Goal: Transaction & Acquisition: Purchase product/service

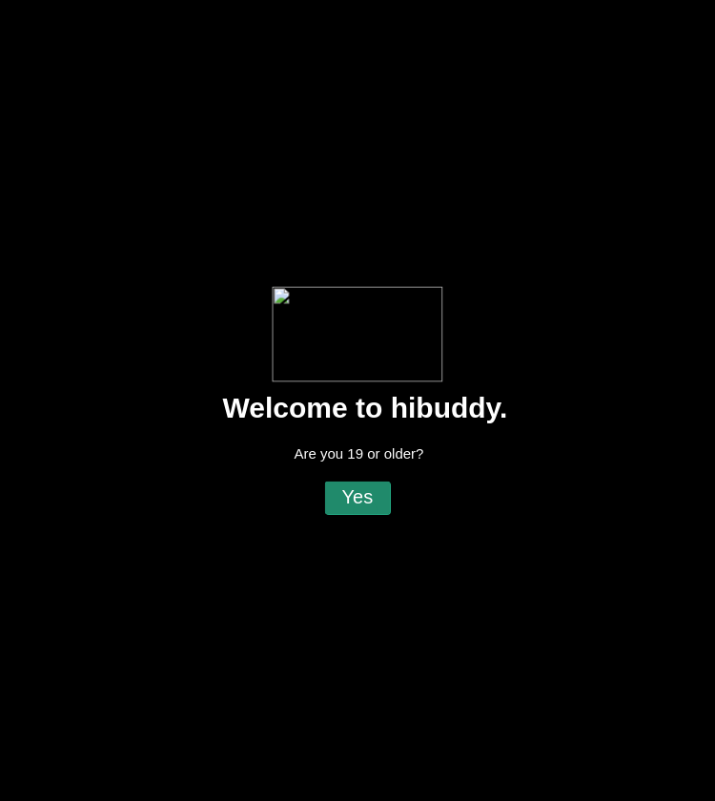
click at [365, 511] on flt-glass-pane at bounding box center [357, 400] width 715 height 801
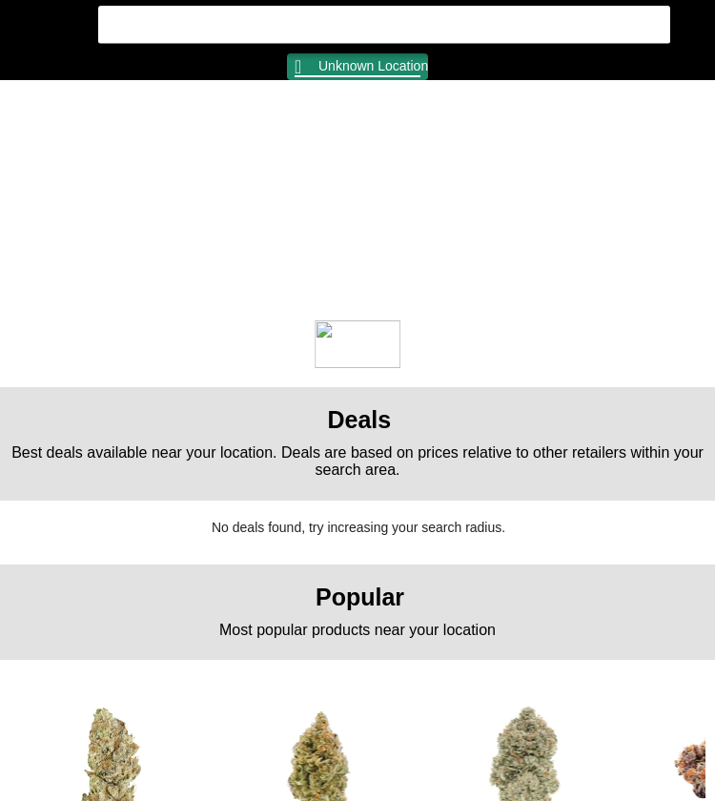
click at [349, 62] on flt-glass-pane at bounding box center [357, 400] width 715 height 801
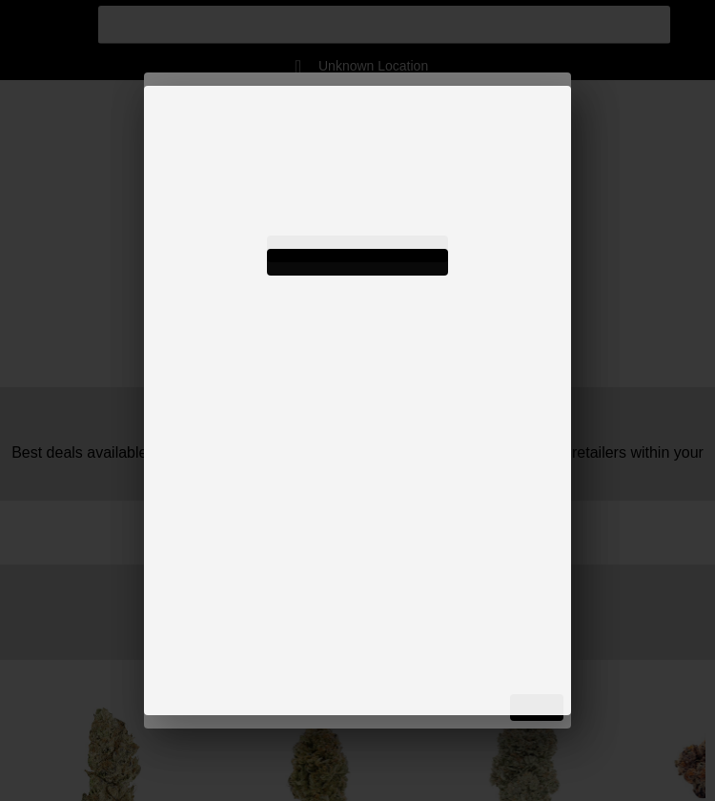
click at [318, 161] on flt-glass-pane at bounding box center [357, 400] width 715 height 801
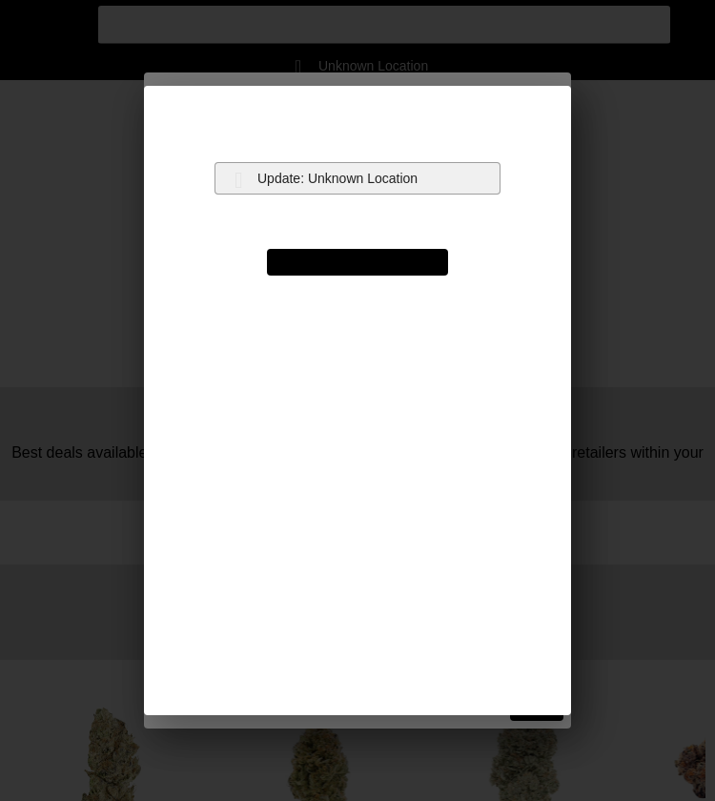
click at [317, 173] on flt-glass-pane at bounding box center [357, 400] width 715 height 801
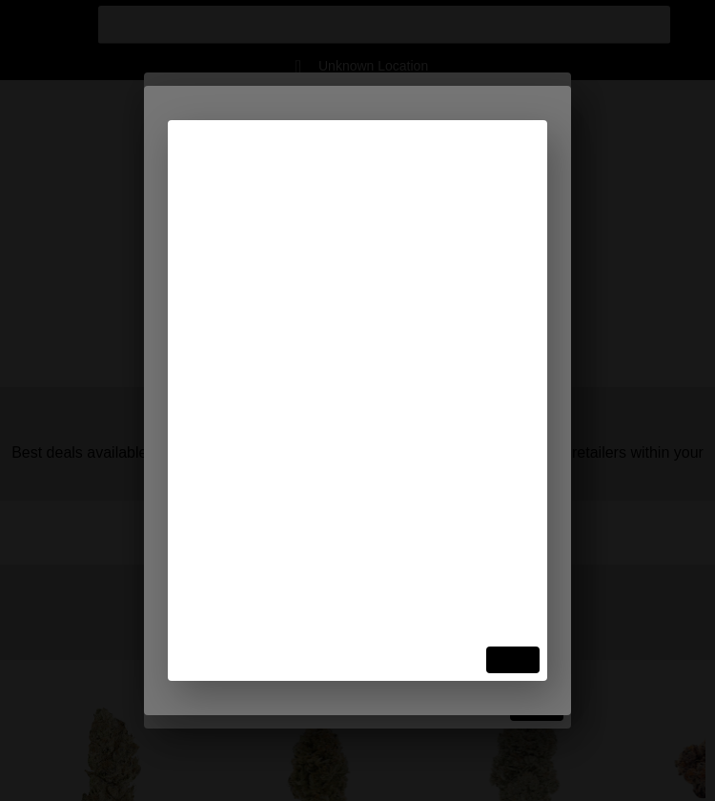
type input "515 skyli"
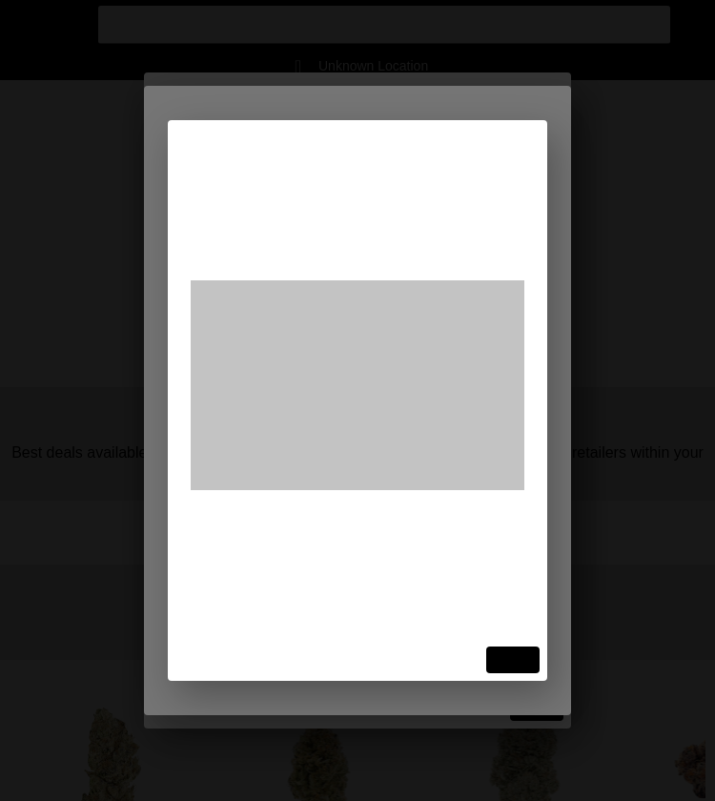
click at [344, 226] on flt-glass-pane at bounding box center [357, 400] width 715 height 801
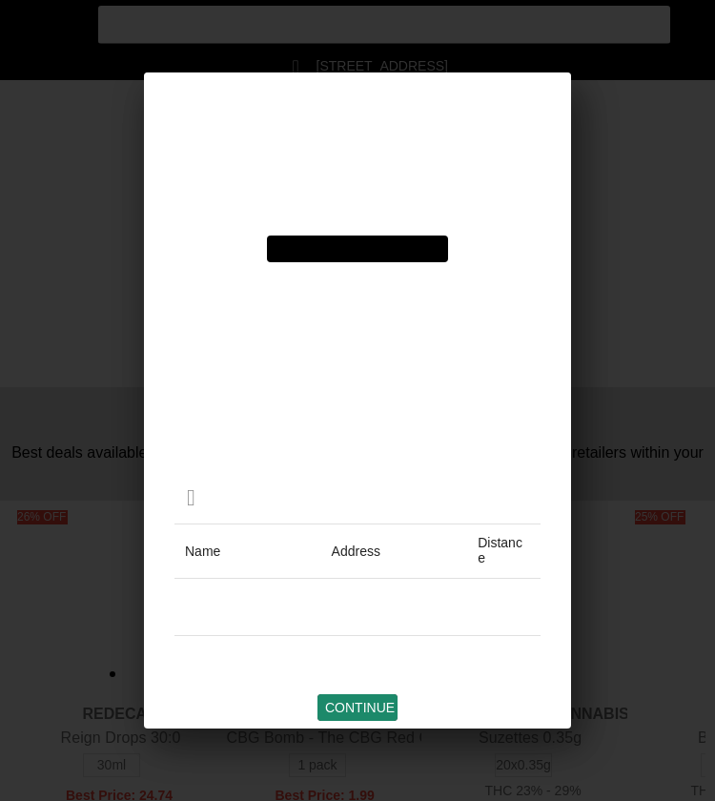
click at [353, 695] on flt-glass-pane at bounding box center [357, 400] width 715 height 801
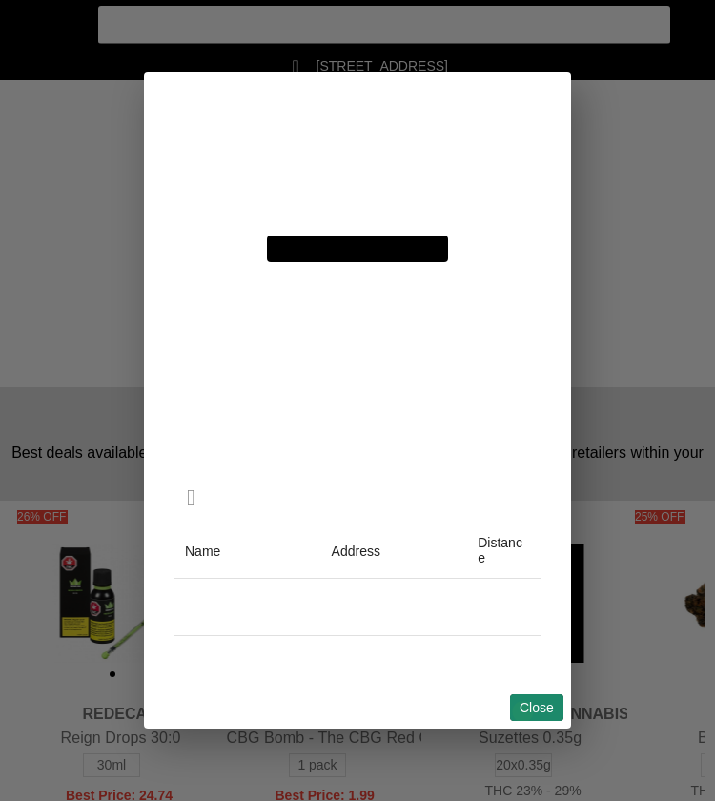
click at [522, 711] on flt-glass-pane at bounding box center [357, 400] width 715 height 801
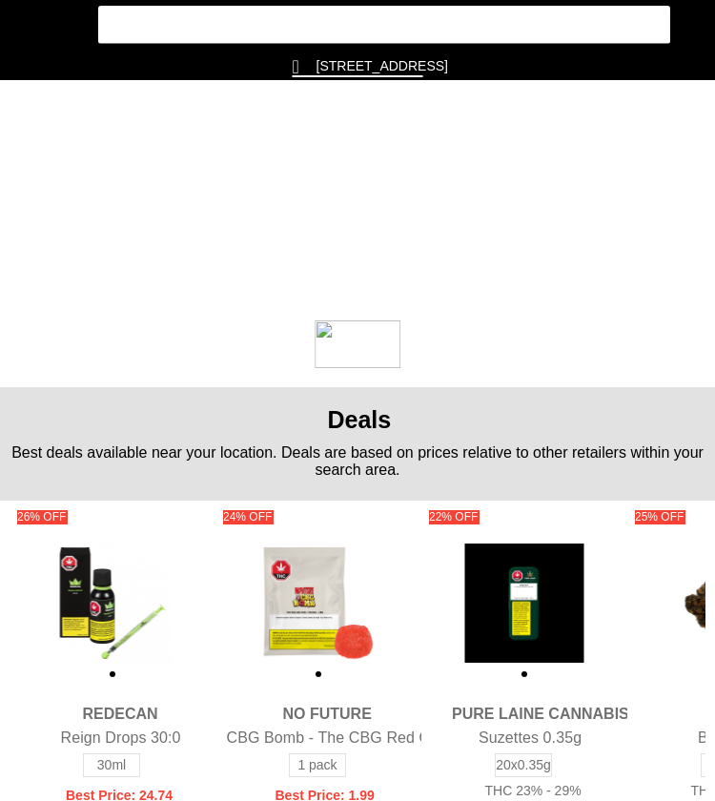
click at [29, 34] on flt-glass-pane at bounding box center [357, 400] width 715 height 801
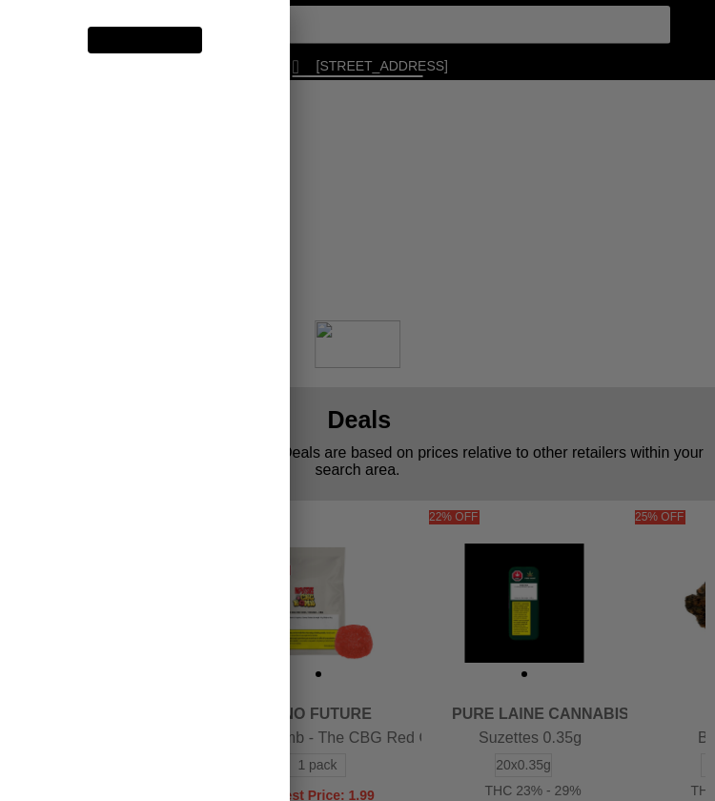
click at [74, 265] on flt-glass-pane at bounding box center [357, 400] width 715 height 801
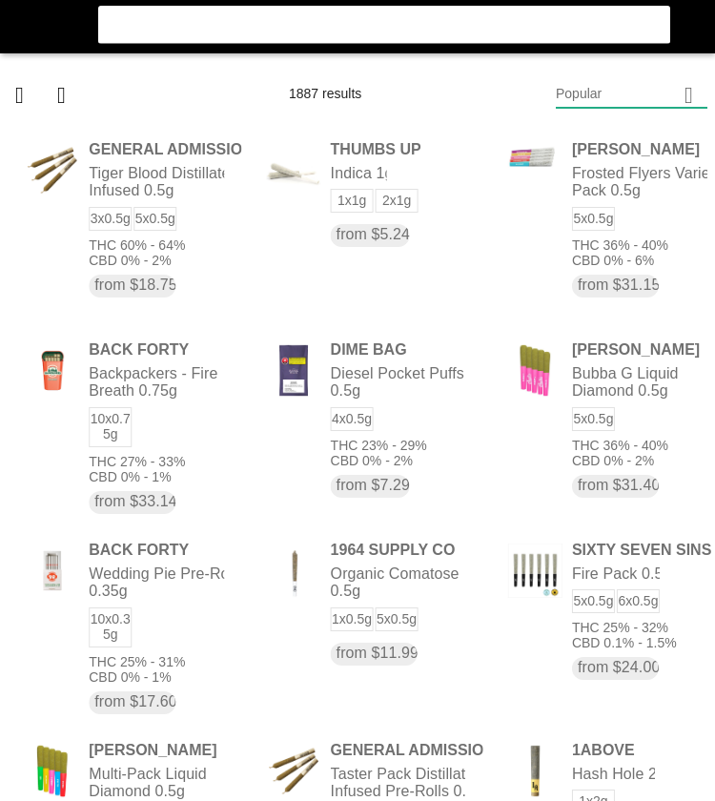
click at [598, 93] on flt-glass-pane at bounding box center [357, 400] width 715 height 801
click at [582, 65] on flt-glass-pane at bounding box center [357, 400] width 715 height 801
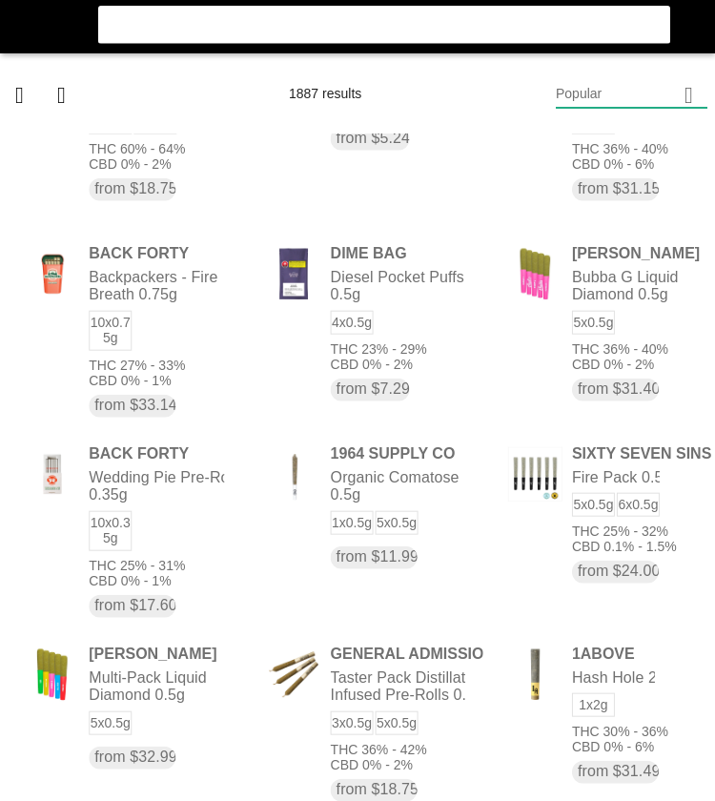
click at [549, 503] on flt-glass-pane at bounding box center [357, 400] width 715 height 801
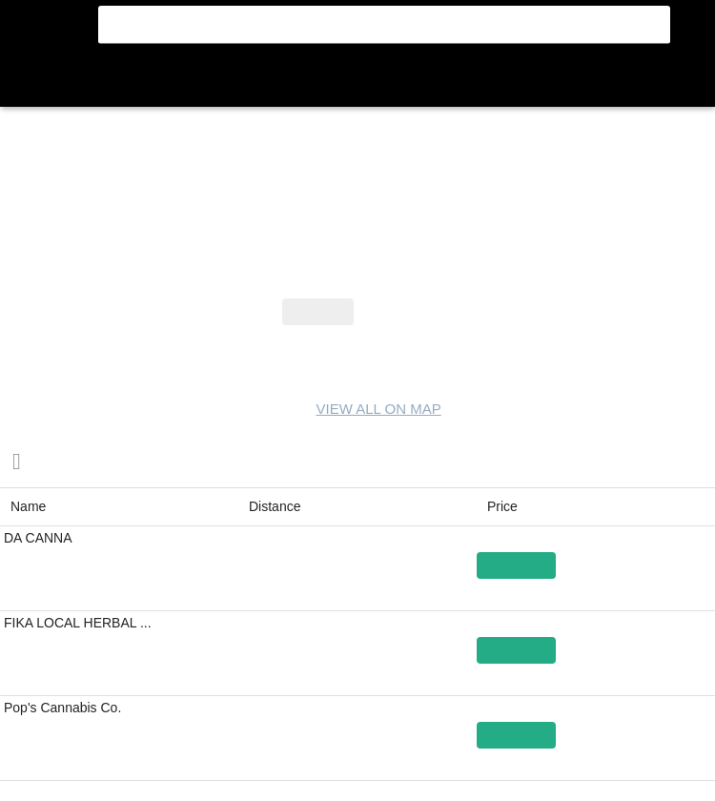
click at [273, 508] on flt-glass-pane at bounding box center [357, 400] width 715 height 801
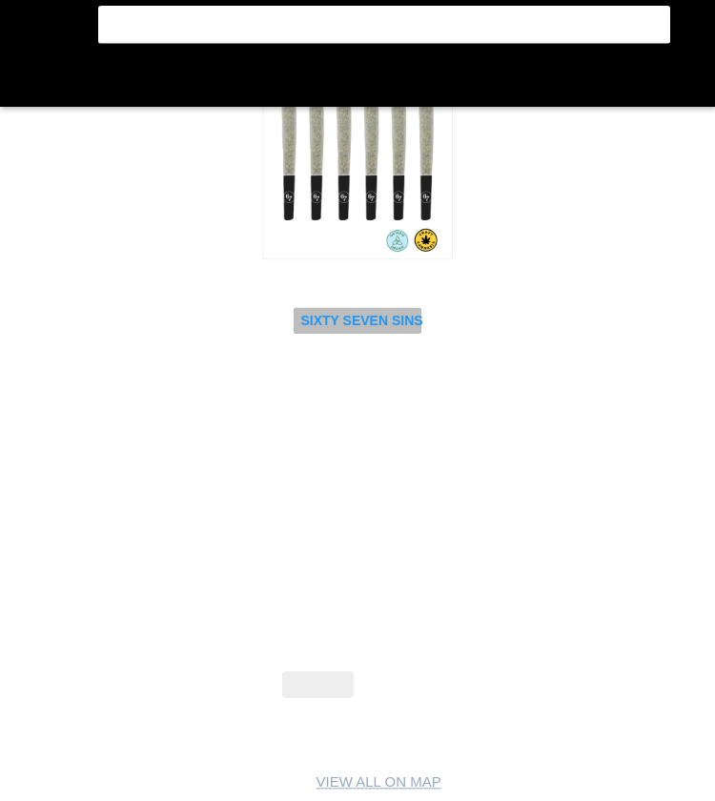
click at [356, 323] on flt-glass-pane at bounding box center [357, 400] width 715 height 801
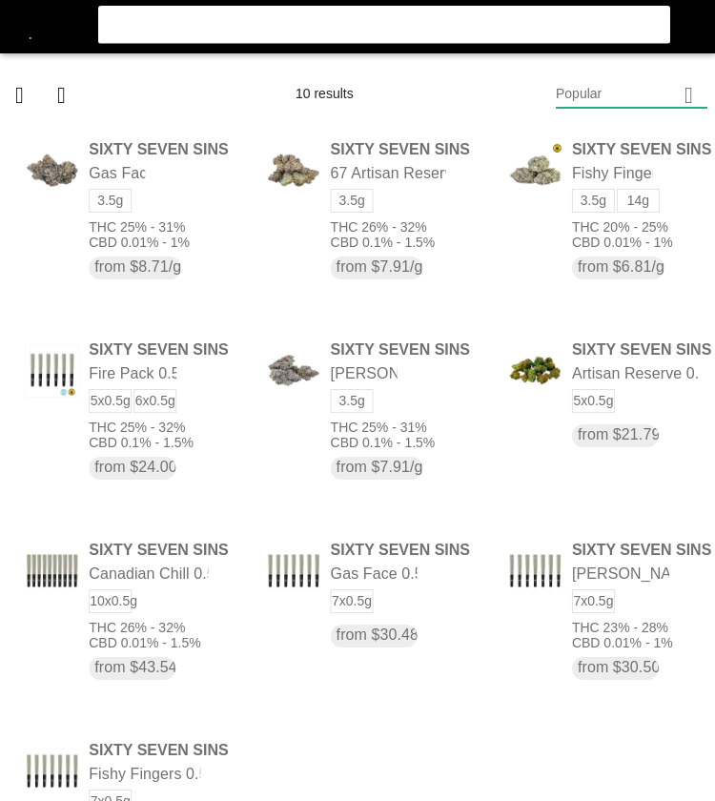
click at [31, 38] on flt-glass-pane at bounding box center [357, 400] width 715 height 801
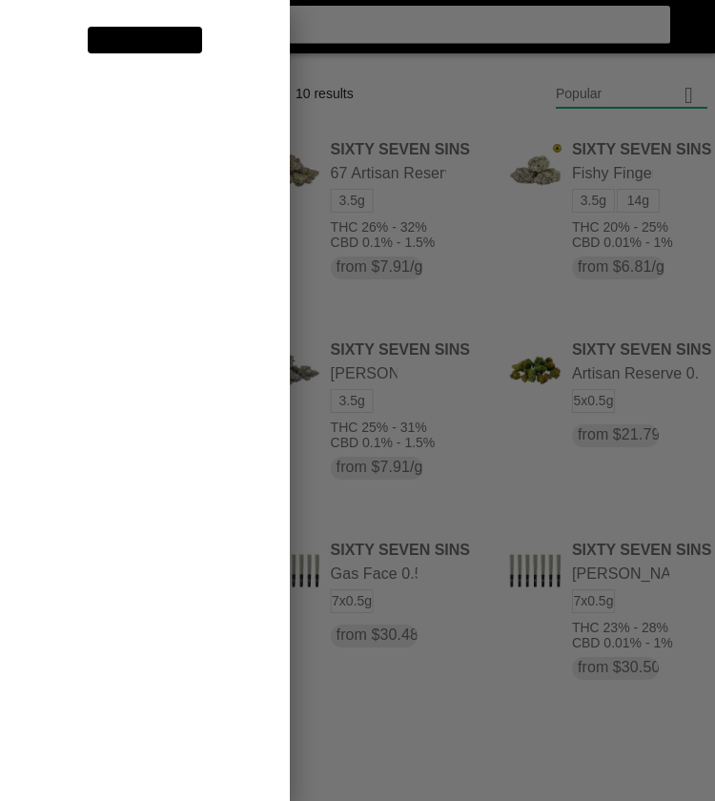
click at [152, 251] on flt-glass-pane at bounding box center [357, 400] width 715 height 801
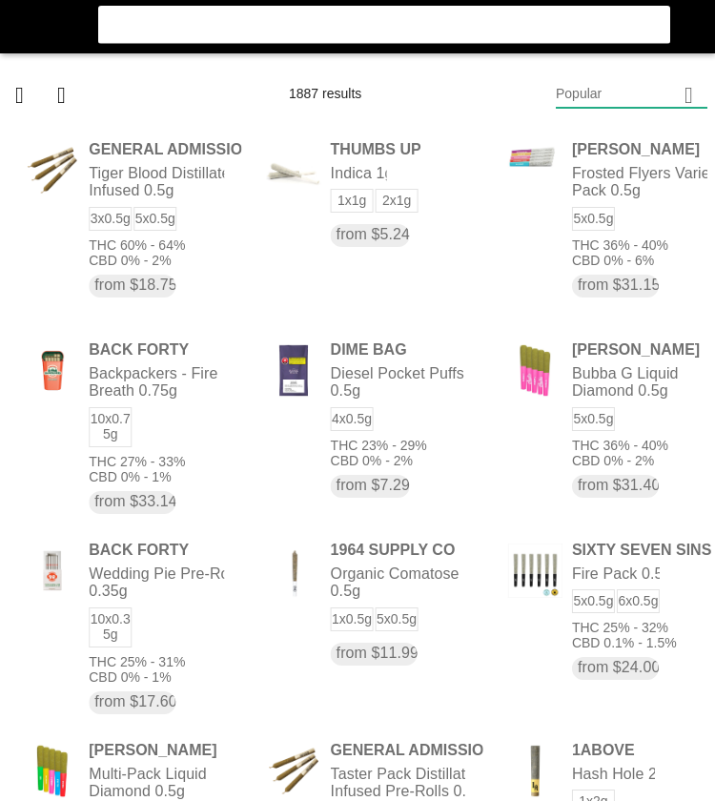
click at [641, 85] on flt-glass-pane at bounding box center [357, 400] width 715 height 801
click at [611, 138] on flt-glass-pane at bounding box center [357, 400] width 715 height 801
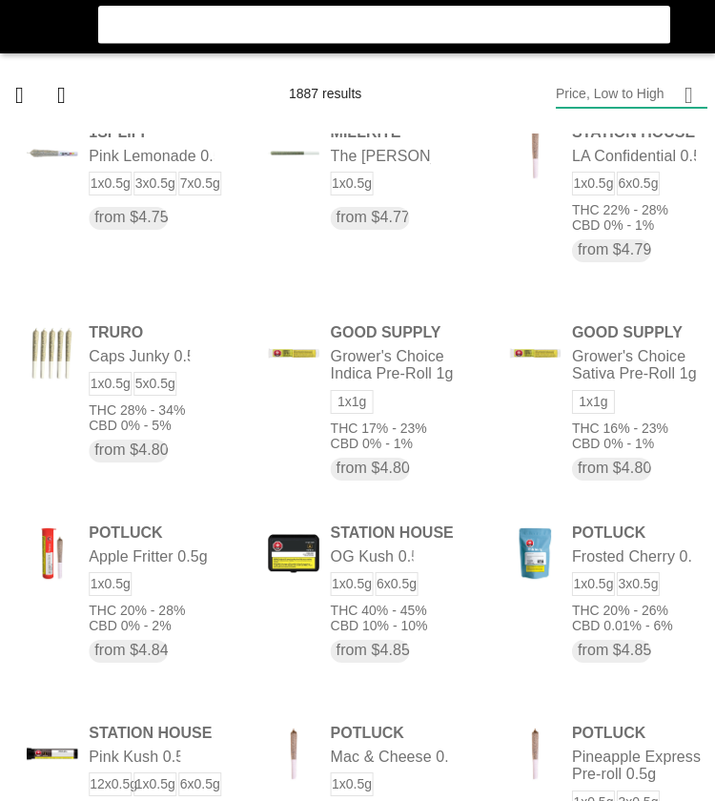
click at [71, 352] on flt-glass-pane at bounding box center [357, 400] width 715 height 801
